Goal: Information Seeking & Learning: Learn about a topic

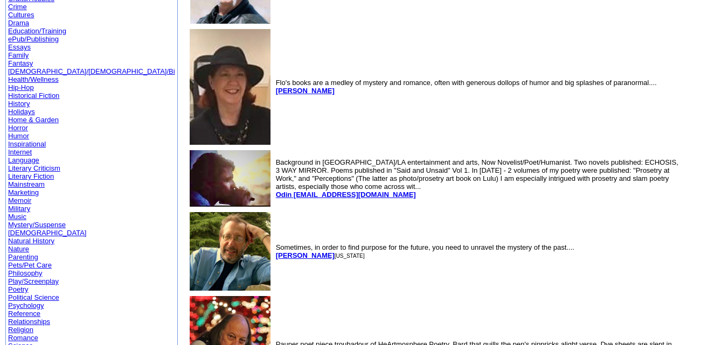
scroll to position [157, 0]
click at [55, 164] on link "Literary Criticism" at bounding box center [34, 168] width 52 height 8
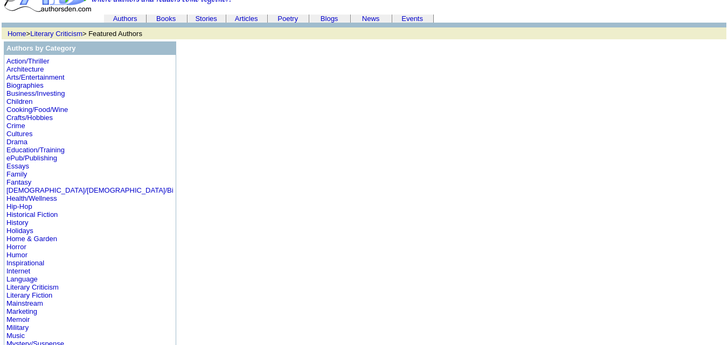
scroll to position [33, 0]
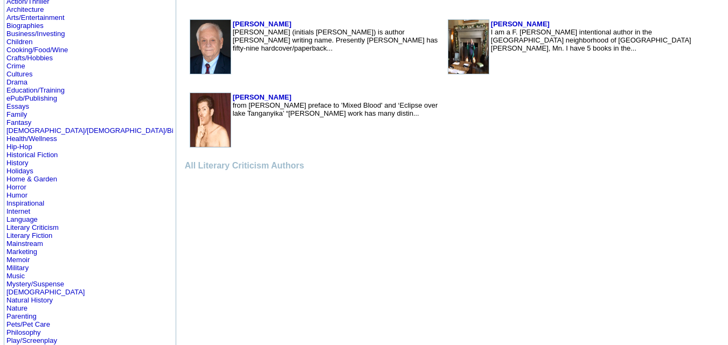
scroll to position [216, 0]
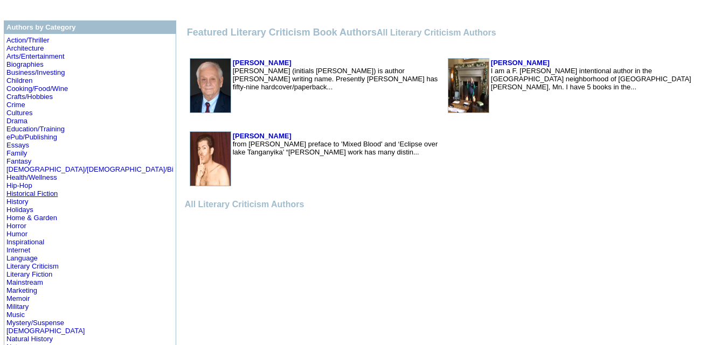
click at [30, 195] on link "Historical Fiction" at bounding box center [31, 194] width 51 height 8
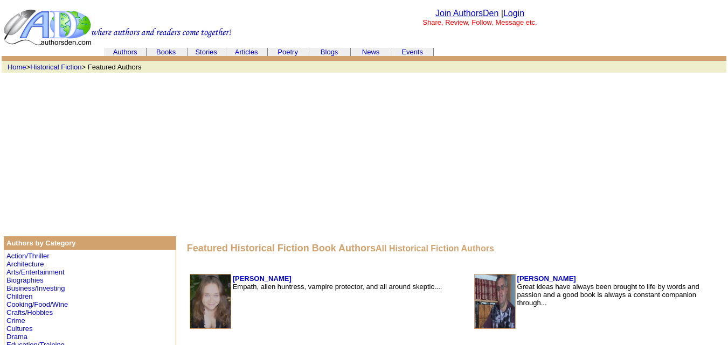
click at [171, 53] on link "Books" at bounding box center [165, 52] width 19 height 8
click at [663, 67] on td "Home > Historical Fiction > Featured Authors" at bounding box center [364, 67] width 725 height 12
click at [130, 51] on link "Authors" at bounding box center [125, 52] width 24 height 8
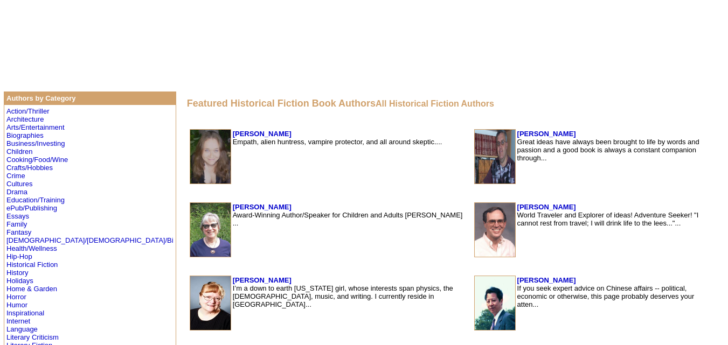
scroll to position [143, 0]
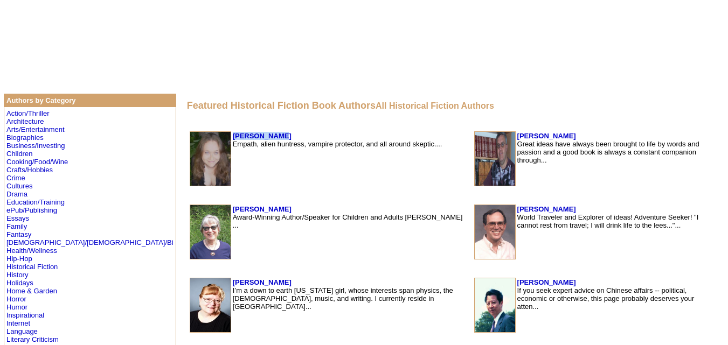
drag, startPoint x: 200, startPoint y: 133, endPoint x: 158, endPoint y: 137, distance: 42.2
click at [232, 137] on td "[PERSON_NAME] Empath, alien huntress, vampire protector, and all around skeptic…" at bounding box center [350, 158] width 237 height 55
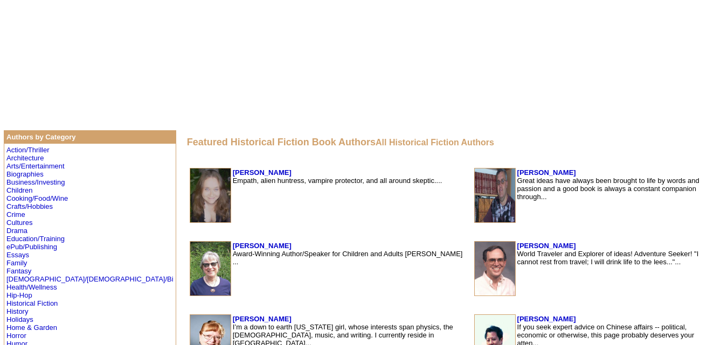
scroll to position [106, 0]
drag, startPoint x: 200, startPoint y: 173, endPoint x: 159, endPoint y: 172, distance: 41.5
click at [232, 172] on td "[PERSON_NAME] Empath, alien huntress, vampire protector, and all around skeptic…" at bounding box center [350, 196] width 237 height 55
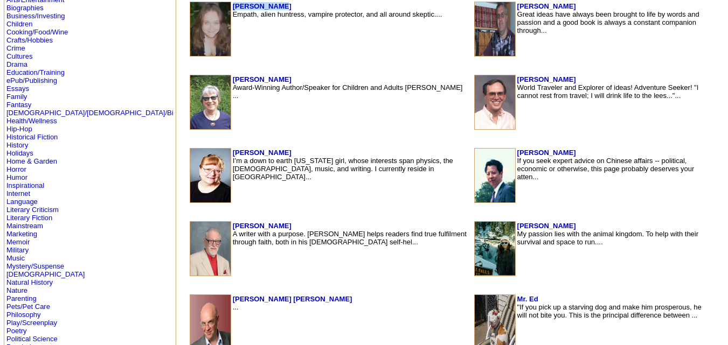
scroll to position [273, 0]
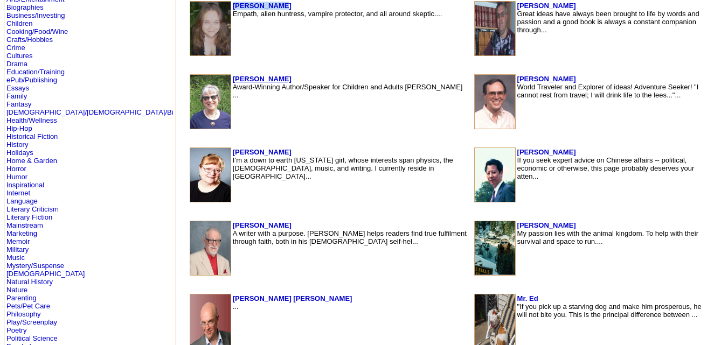
drag, startPoint x: 221, startPoint y: 79, endPoint x: 160, endPoint y: 81, distance: 61.4
click at [232, 81] on td "[PERSON_NAME] Award-Winning Author/Speaker for Children and Adults [PERSON_NAME…" at bounding box center [350, 101] width 237 height 55
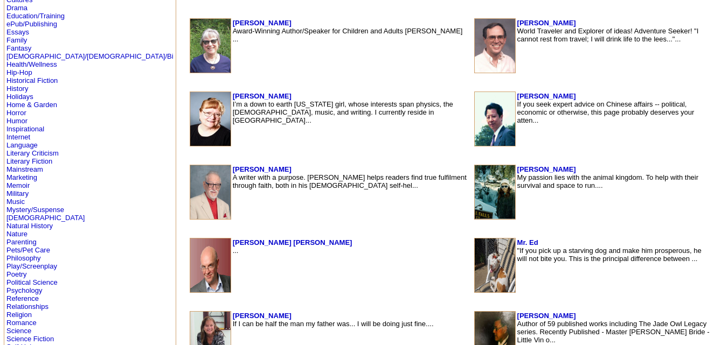
scroll to position [330, 0]
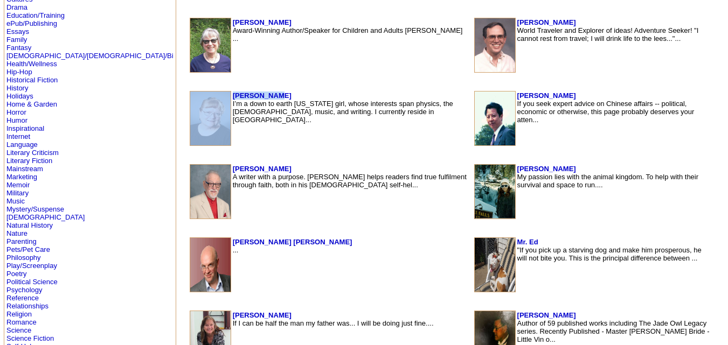
drag, startPoint x: 205, startPoint y: 96, endPoint x: 157, endPoint y: 95, distance: 48.5
click at [189, 95] on table "[PERSON_NAME] I’m a down to earth [US_STATE] girl, whose interests span physics…" at bounding box center [329, 118] width 281 height 57
